Goal: Task Accomplishment & Management: Manage account settings

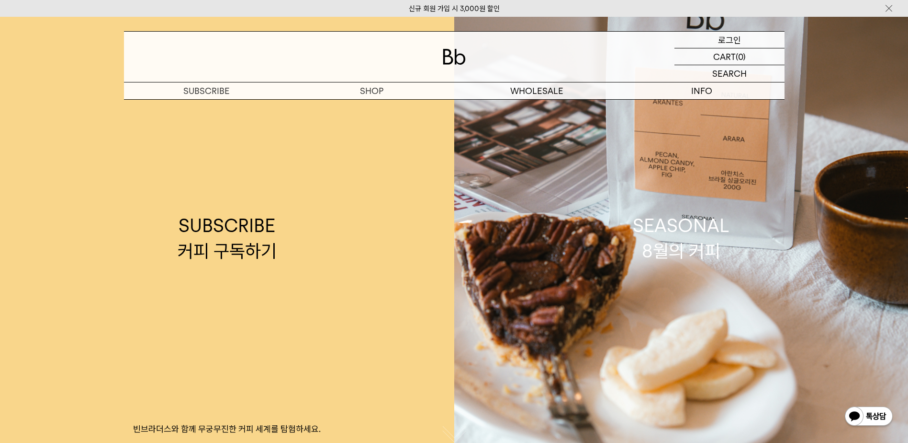
click at [733, 37] on p "로그인" at bounding box center [729, 40] width 23 height 16
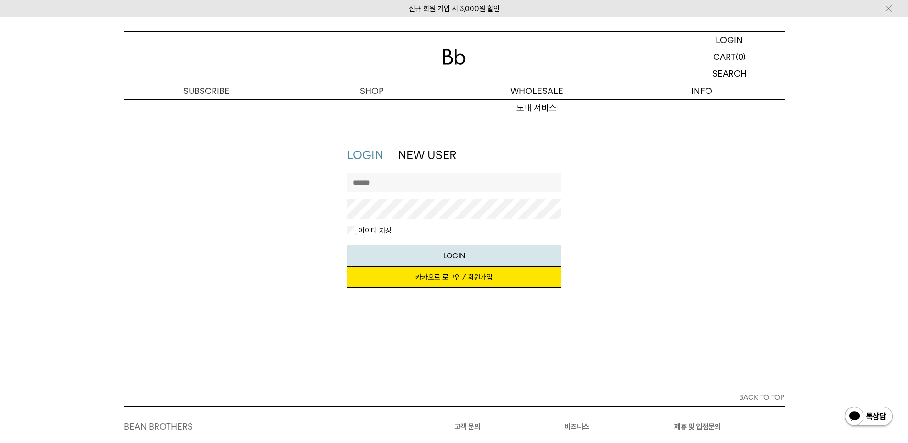
click at [443, 188] on input "text" at bounding box center [454, 182] width 214 height 19
click at [470, 279] on link "카카오로 로그인 / 회원가입" at bounding box center [454, 276] width 214 height 21
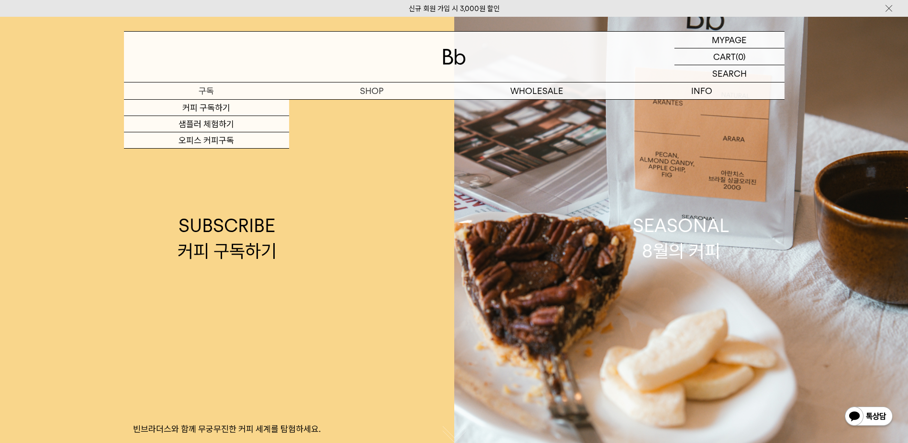
click at [214, 93] on p "구독" at bounding box center [206, 90] width 165 height 17
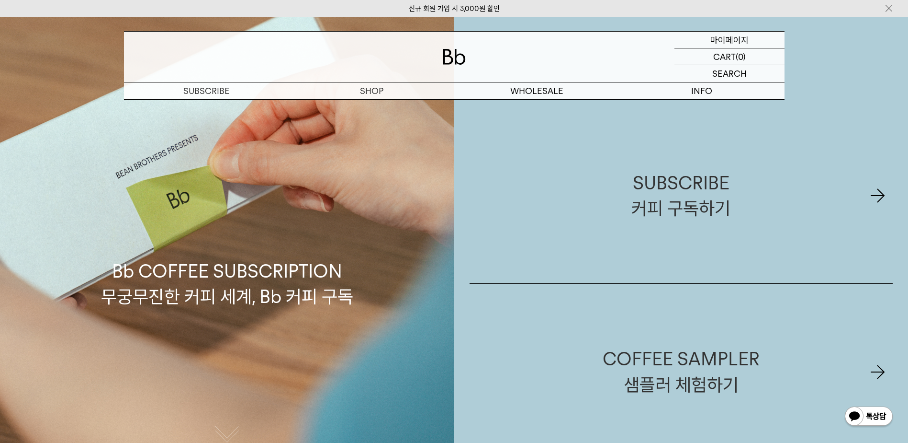
click at [735, 38] on p "마이페이지" at bounding box center [730, 40] width 38 height 16
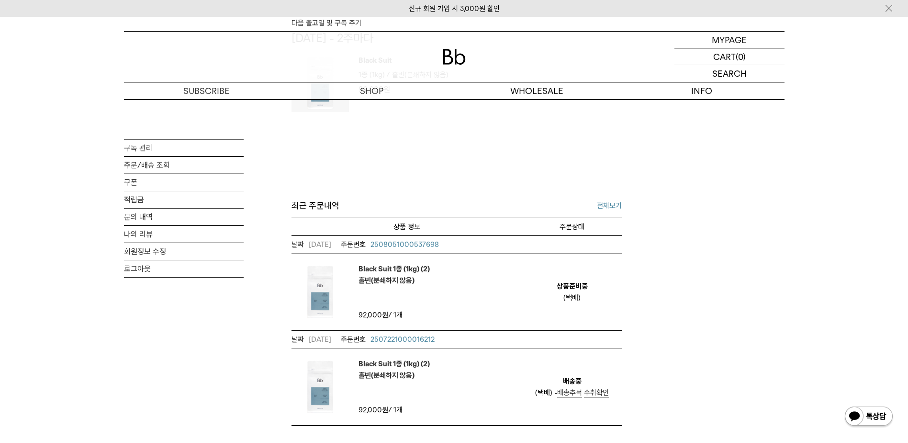
scroll to position [332, 0]
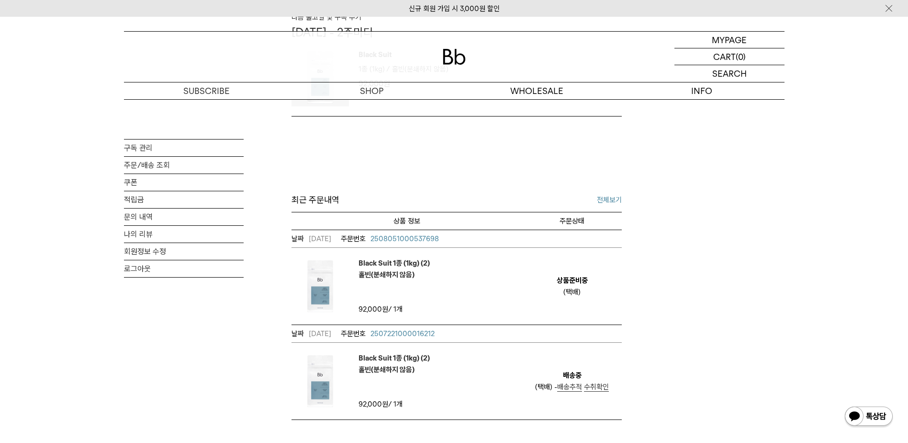
drag, startPoint x: 581, startPoint y: 301, endPoint x: 556, endPoint y: 288, distance: 28.1
click at [556, 288] on td "상품준비중 (택배)" at bounding box center [572, 286] width 99 height 77
click at [556, 287] on td "상품준비중 (택배)" at bounding box center [572, 286] width 99 height 77
drag, startPoint x: 546, startPoint y: 283, endPoint x: 591, endPoint y: 300, distance: 48.7
click at [591, 300] on td "상품준비중 (택배)" at bounding box center [572, 286] width 99 height 77
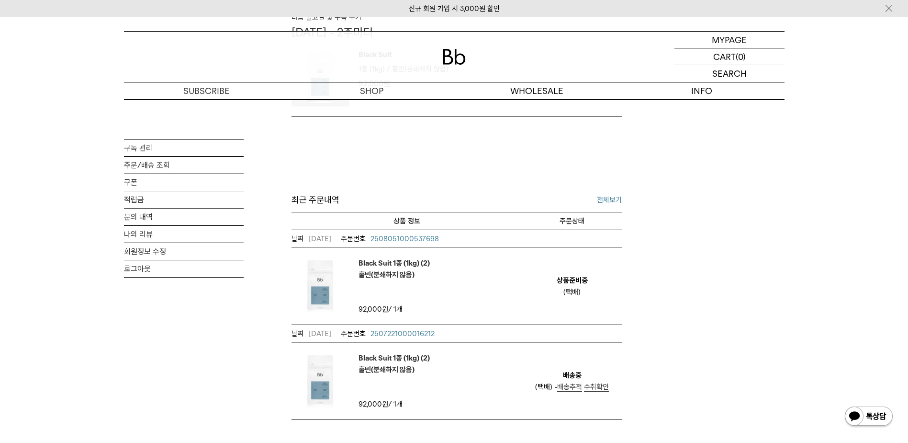
click at [591, 300] on td "상품준비중 (택배)" at bounding box center [572, 286] width 99 height 77
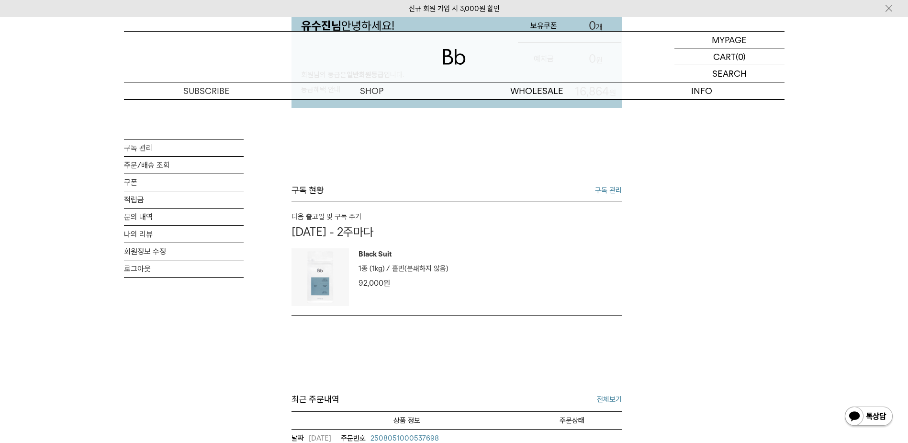
scroll to position [133, 0]
click at [610, 196] on link "구독 관리" at bounding box center [608, 189] width 27 height 11
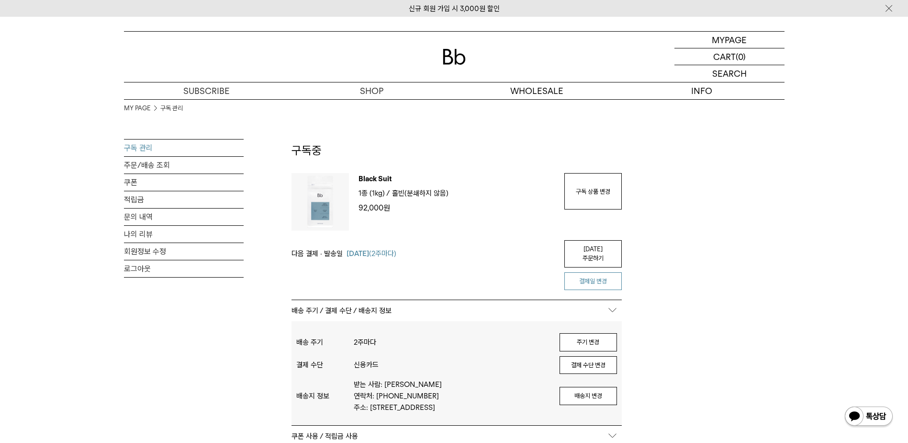
scroll to position [66, 0]
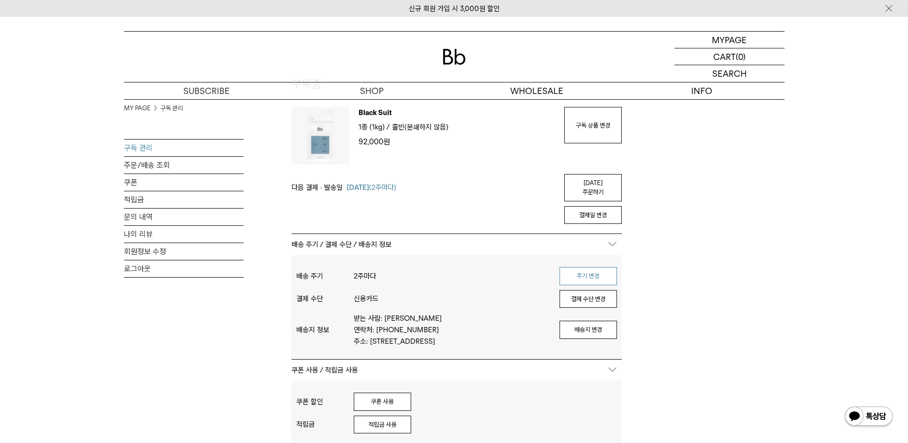
click at [597, 270] on button "주기 변경" at bounding box center [588, 276] width 57 height 18
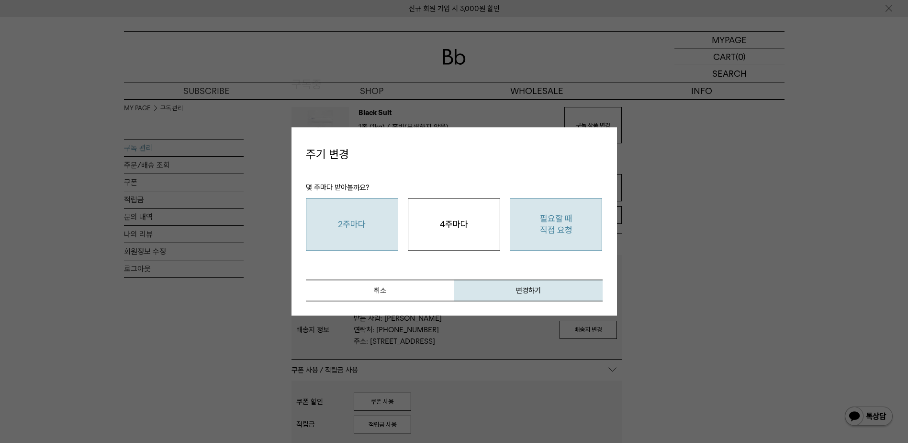
click at [557, 231] on button "필요할 때 직접 요청" at bounding box center [556, 224] width 92 height 53
click at [508, 295] on button "변경하기" at bounding box center [528, 291] width 148 height 22
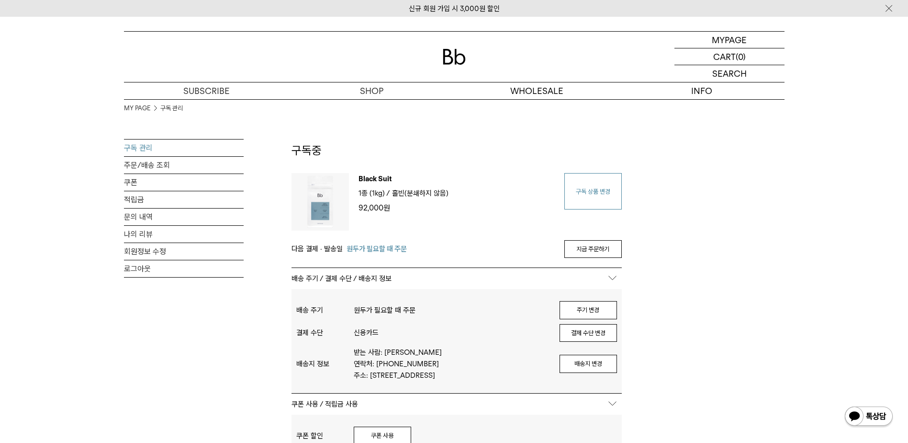
click at [590, 180] on link "구독 상품 변경" at bounding box center [593, 191] width 57 height 36
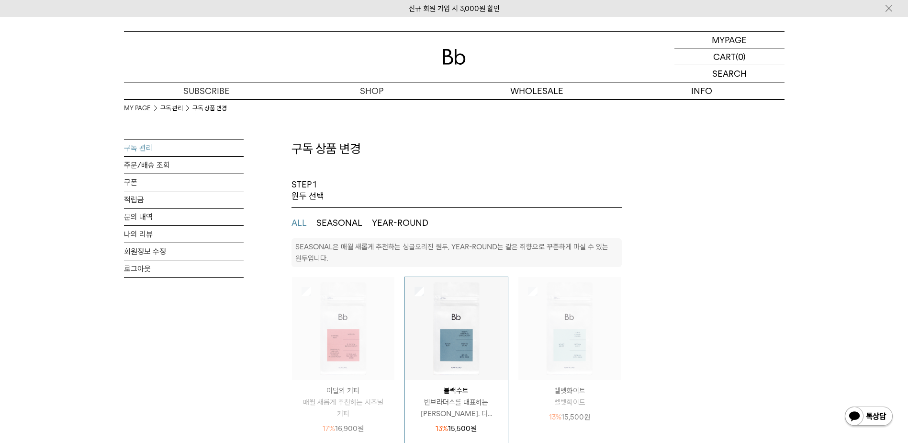
select select "**"
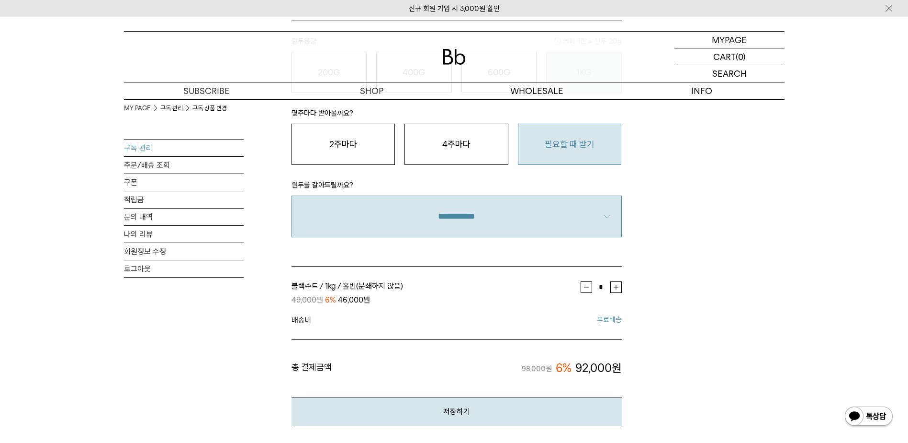
scroll to position [663, 0]
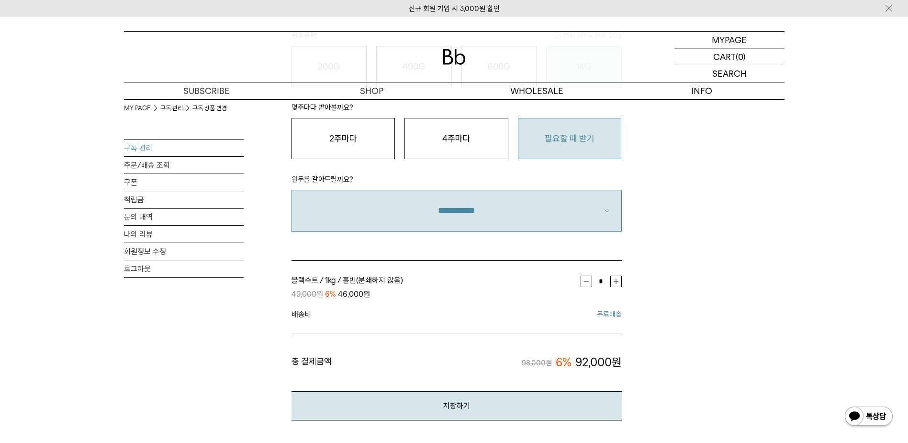
click at [590, 284] on button "button" at bounding box center [586, 280] width 11 height 11
type input "*"
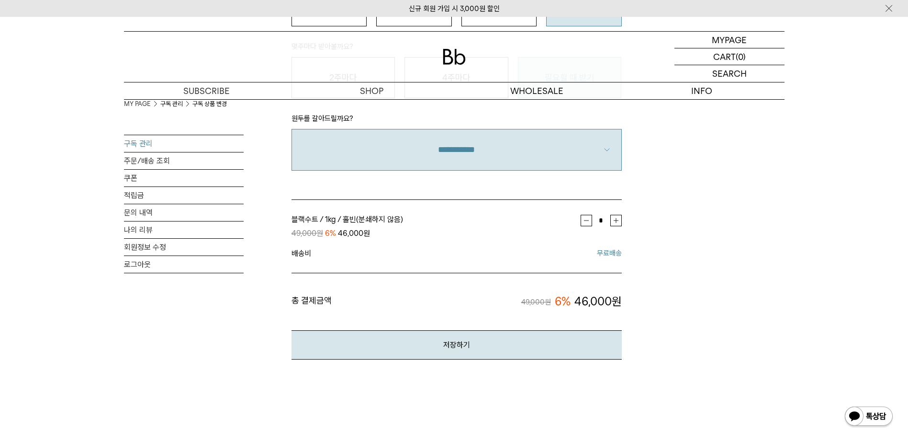
scroll to position [730, 0]
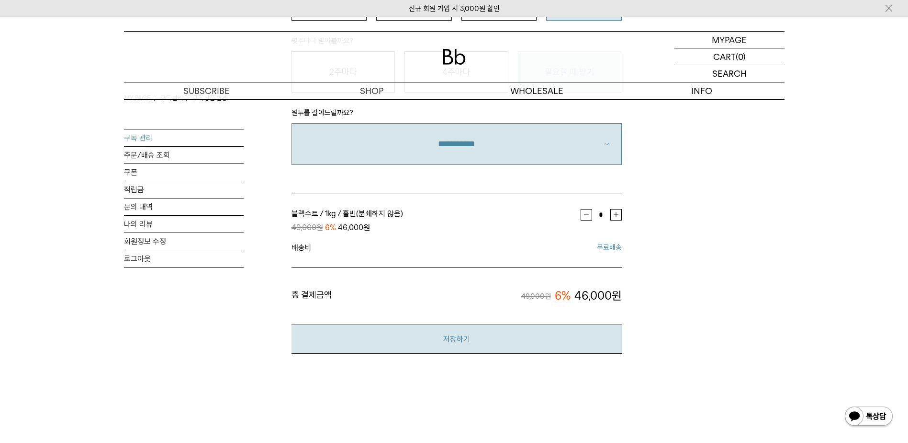
click at [562, 340] on button "저장하기" at bounding box center [457, 338] width 330 height 29
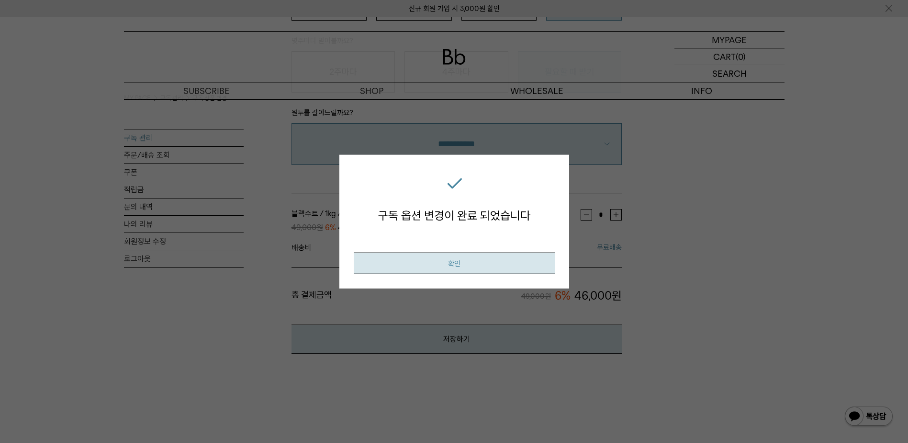
click at [500, 265] on button "확인" at bounding box center [454, 263] width 201 height 22
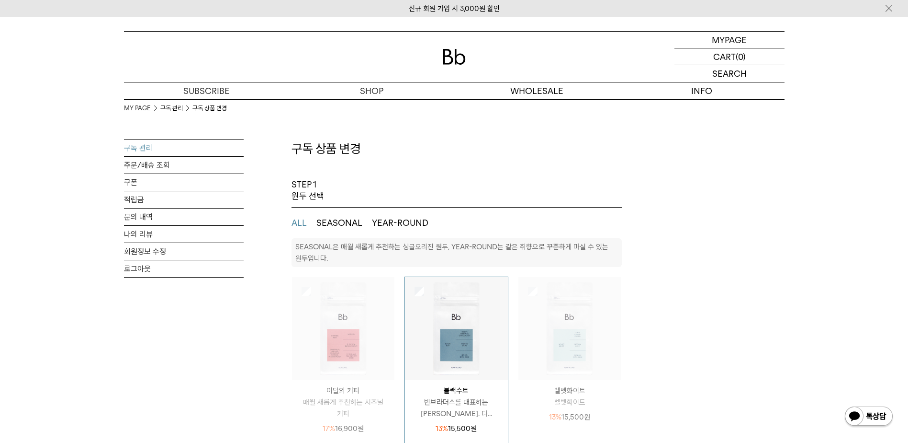
select select "**"
click at [722, 40] on p "마이페이지" at bounding box center [730, 40] width 38 height 16
